Goal: Use online tool/utility

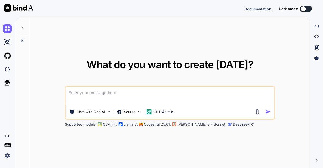
type textarea "x"
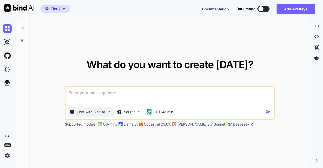
click at [95, 112] on p "Chat with Bind AI" at bounding box center [91, 111] width 29 height 5
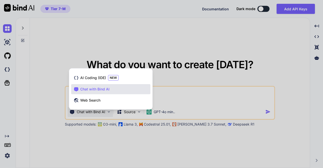
click at [155, 41] on div at bounding box center [161, 84] width 323 height 168
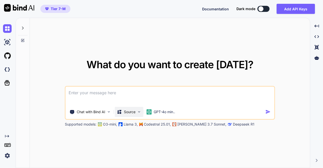
click at [129, 109] on p "Source" at bounding box center [130, 111] width 12 height 5
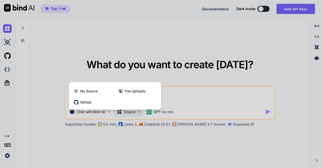
click at [148, 60] on div at bounding box center [161, 84] width 323 height 168
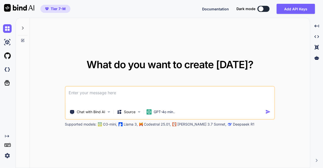
click at [7, 154] on img at bounding box center [7, 155] width 9 height 9
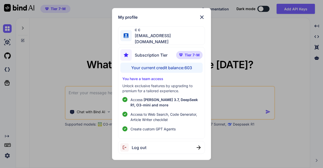
click at [70, 61] on div "My profile c c app31@yopmail.com Subscription Tier Tier 7-M Your current credit…" at bounding box center [161, 84] width 323 height 168
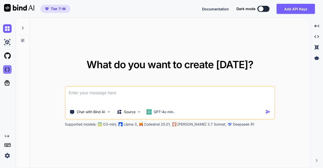
click at [9, 67] on img at bounding box center [7, 69] width 9 height 9
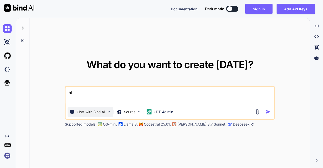
click at [90, 115] on div "Chat with Bind AI" at bounding box center [90, 112] width 45 height 10
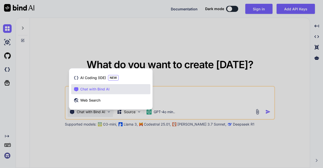
click at [73, 54] on div at bounding box center [161, 84] width 323 height 168
type textarea "x"
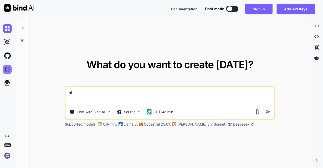
click at [7, 68] on img at bounding box center [7, 69] width 9 height 9
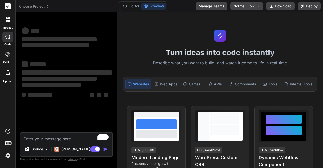
type textarea "x"
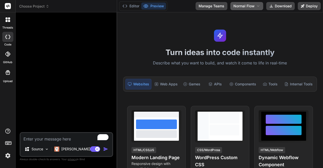
click at [250, 6] on span "Normal Flow" at bounding box center [244, 6] width 21 height 5
click at [255, 7] on button "Normal Flow" at bounding box center [247, 6] width 33 height 8
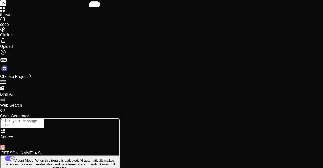
click at [33, 139] on p "Source" at bounding box center [59, 137] width 119 height 5
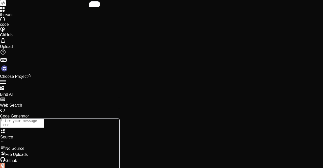
click at [40, 145] on div at bounding box center [59, 145] width 119 height 0
type textarea "x"
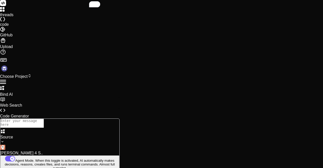
click at [9, 73] on img at bounding box center [4, 68] width 9 height 9
